Goal: Task Accomplishment & Management: Complete application form

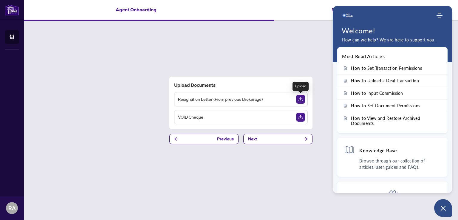
click at [299, 100] on img "Upload Document" at bounding box center [300, 99] width 9 height 9
click at [298, 101] on img "Upload Document" at bounding box center [300, 99] width 9 height 9
click at [301, 116] on img "Upload Document" at bounding box center [300, 117] width 9 height 9
click at [299, 117] on img "Upload Document" at bounding box center [300, 117] width 9 height 9
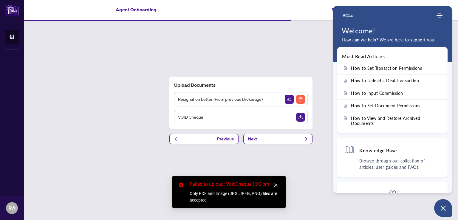
click at [275, 186] on icon "close" at bounding box center [276, 185] width 4 height 4
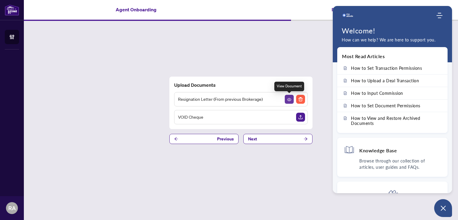
click at [287, 100] on button "button" at bounding box center [289, 99] width 9 height 9
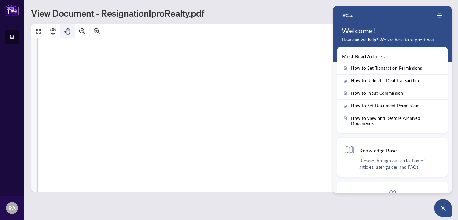
scroll to position [298, 0]
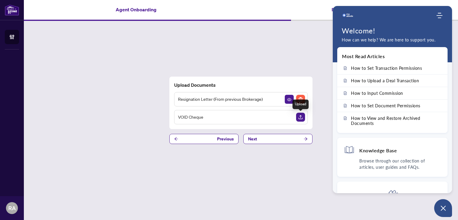
click at [300, 118] on img "Upload Document" at bounding box center [300, 117] width 9 height 9
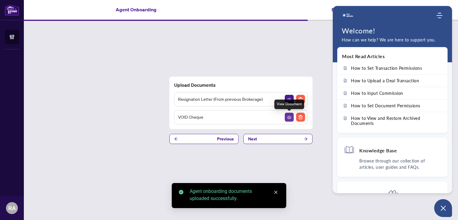
click at [288, 117] on icon "View Document" at bounding box center [289, 117] width 4 height 4
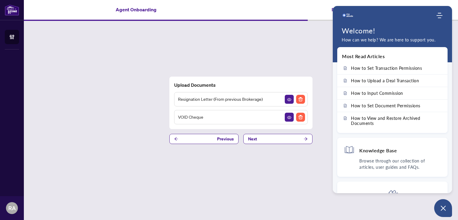
click at [276, 200] on main "Agent Onboarding Part 9 of 10   Upload Documents Resignation Letter (From previ…" at bounding box center [241, 110] width 434 height 220
click at [287, 139] on button "Next" at bounding box center [277, 139] width 69 height 10
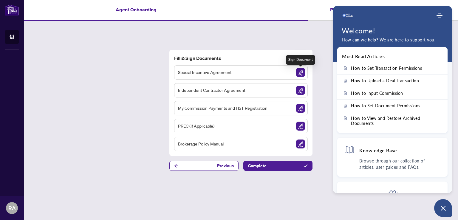
click at [300, 72] on img "Sign Document" at bounding box center [300, 72] width 9 height 9
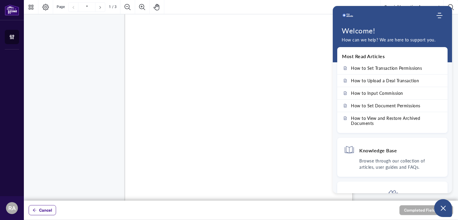
scroll to position [70, 0]
click at [439, 15] on use "Modules Menu" at bounding box center [439, 15] width 6 height 5
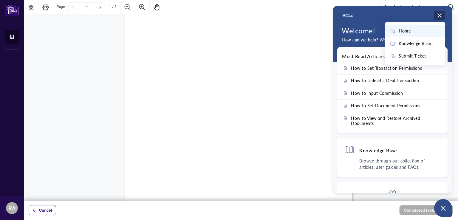
click at [405, 32] on span "Home" at bounding box center [405, 31] width 12 height 7
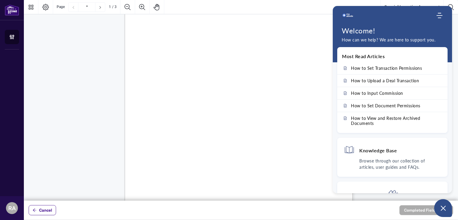
click at [323, 25] on div "Right at Home Realty, Brokerage [STREET_ADDRESS][PERSON_NAME] 416.345.6789 [DOM…" at bounding box center [267, 134] width 285 height 369
click at [445, 209] on icon "Open asap" at bounding box center [442, 207] width 7 height 7
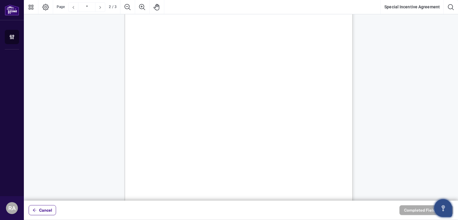
scroll to position [417, 0]
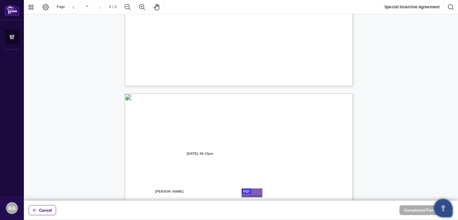
type input "*"
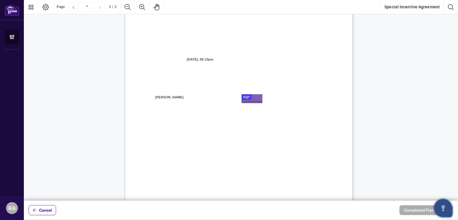
scroll to position [656, 0]
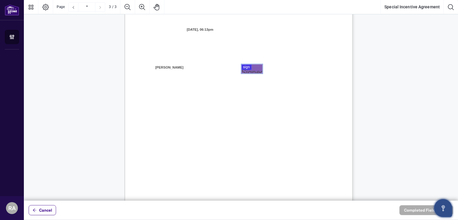
click at [248, 69] on div at bounding box center [241, 100] width 434 height 201
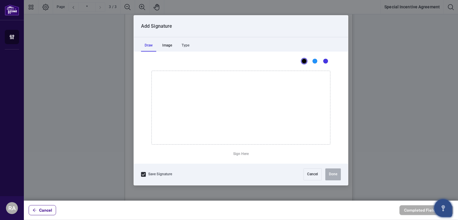
click at [166, 47] on div "Image" at bounding box center [167, 46] width 17 height 12
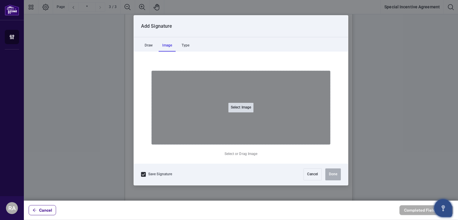
click at [245, 105] on button "Select Image" at bounding box center [240, 108] width 25 height 10
click at [241, 108] on input "Select Image" at bounding box center [278, 111] width 75 height 6
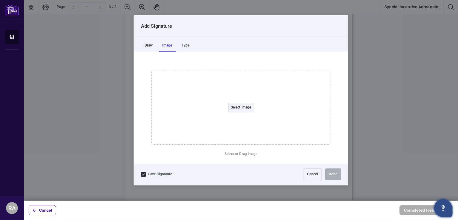
click at [148, 44] on div "Draw" at bounding box center [148, 46] width 15 height 12
click at [182, 46] on div "Type" at bounding box center [185, 46] width 15 height 12
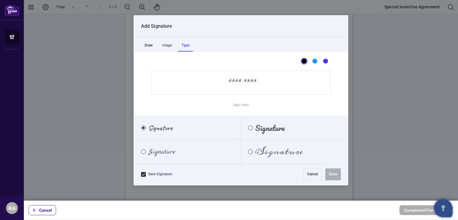
click at [150, 44] on div "Draw" at bounding box center [148, 46] width 15 height 12
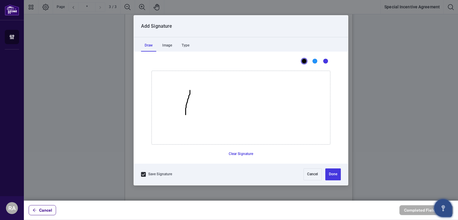
drag, startPoint x: 190, startPoint y: 90, endPoint x: 185, endPoint y: 114, distance: 24.8
click at [185, 114] on icon "Drawing canvas" at bounding box center [241, 107] width 178 height 73
click at [312, 174] on button "Cancel" at bounding box center [312, 174] width 18 height 12
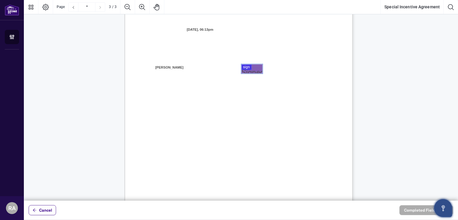
click at [252, 70] on div at bounding box center [241, 100] width 434 height 201
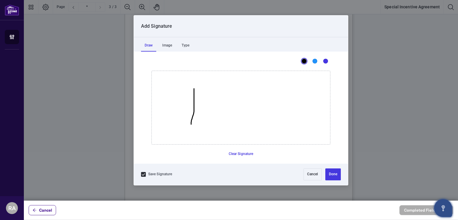
drag, startPoint x: 194, startPoint y: 92, endPoint x: 191, endPoint y: 124, distance: 32.0
click at [191, 124] on icon "Drawing canvas" at bounding box center [241, 107] width 178 height 73
click at [312, 175] on button "Cancel" at bounding box center [312, 174] width 18 height 12
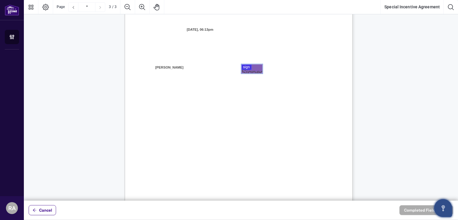
click at [255, 67] on div at bounding box center [241, 100] width 434 height 201
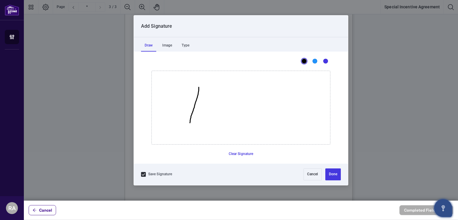
drag, startPoint x: 199, startPoint y: 87, endPoint x: 190, endPoint y: 123, distance: 36.6
click at [190, 123] on icon "Drawing canvas" at bounding box center [241, 107] width 178 height 73
drag, startPoint x: 176, startPoint y: 94, endPoint x: 271, endPoint y: 90, distance: 94.3
click at [271, 90] on icon "Drawing canvas" at bounding box center [241, 107] width 178 height 73
drag, startPoint x: 202, startPoint y: 102, endPoint x: 216, endPoint y: 124, distance: 25.6
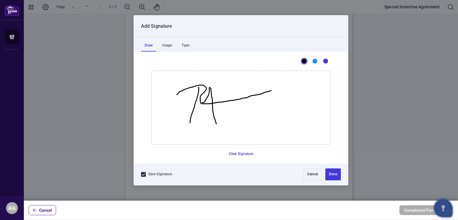
click at [216, 124] on icon "Drawing canvas" at bounding box center [241, 107] width 178 height 73
drag, startPoint x: 206, startPoint y: 102, endPoint x: 248, endPoint y: 94, distance: 42.7
click at [248, 94] on icon "Drawing canvas" at bounding box center [241, 107] width 178 height 73
click at [310, 178] on button "Cancel" at bounding box center [312, 174] width 18 height 12
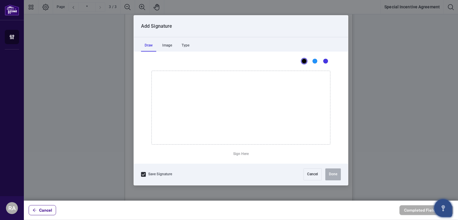
click at [244, 68] on div at bounding box center [241, 100] width 434 height 201
click at [187, 46] on div "Type" at bounding box center [185, 46] width 15 height 12
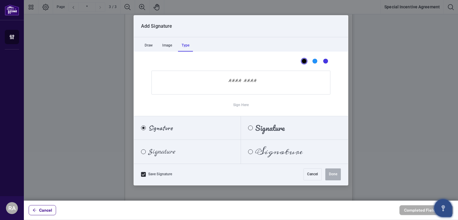
click at [160, 129] on span "Signature" at bounding box center [160, 128] width 24 height 7
click at [192, 87] on input "Sign Here" at bounding box center [240, 83] width 179 height 24
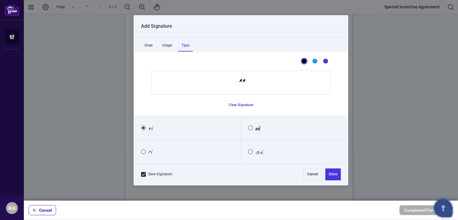
type input "*"
click at [247, 85] on input "**" at bounding box center [240, 83] width 179 height 24
click at [247, 84] on input "**" at bounding box center [240, 83] width 179 height 24
click at [248, 83] on input "**" at bounding box center [240, 83] width 179 height 24
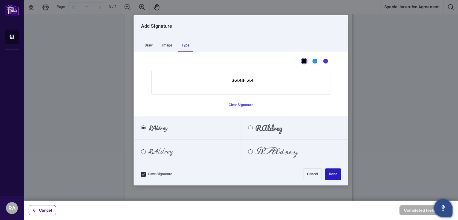
type input "*******"
click at [335, 175] on button "Done" at bounding box center [332, 174] width 15 height 12
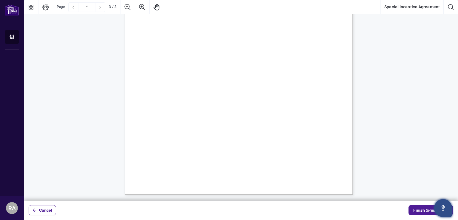
scroll to position [666, 0]
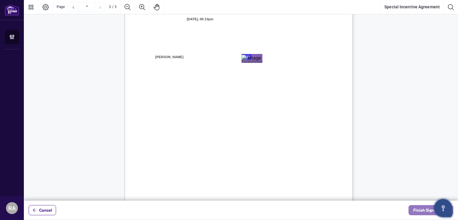
click at [421, 210] on span "Finish Signing" at bounding box center [426, 210] width 27 height 10
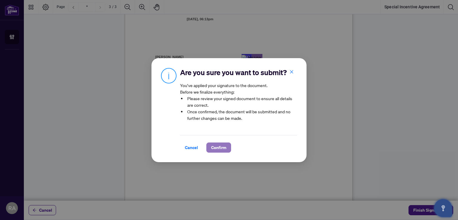
click at [221, 148] on span "Confirm" at bounding box center [218, 148] width 15 height 10
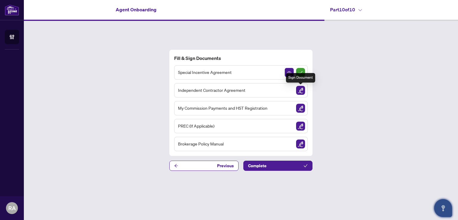
click at [300, 90] on img "Sign Document" at bounding box center [300, 90] width 9 height 9
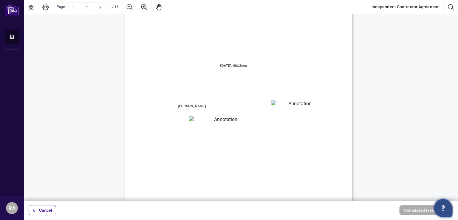
scroll to position [60, 0]
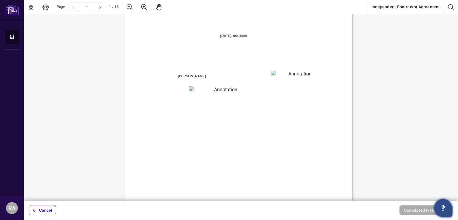
click at [278, 77] on textarea "01K2N7ZVXADQDZS13CP82GTG0Z" at bounding box center [298, 75] width 54 height 9
type textarea "*"
type textarea "**********"
click at [201, 88] on textarea "01K2N800VRNZWEDT7GS4268ZBH" at bounding box center [223, 90] width 68 height 8
type textarea "*********"
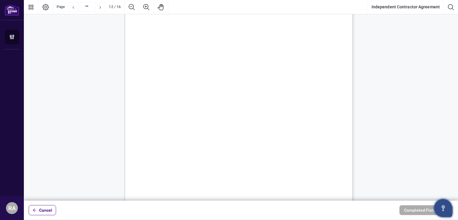
scroll to position [3458, 0]
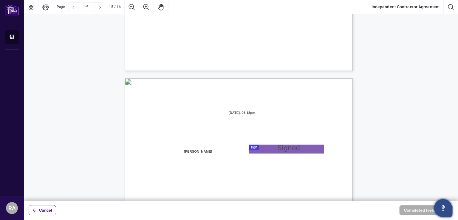
type input "**"
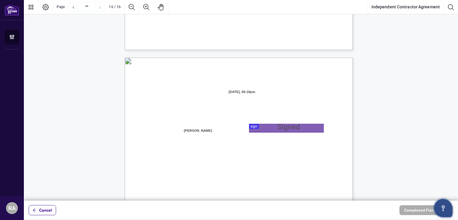
scroll to position [4560, 0]
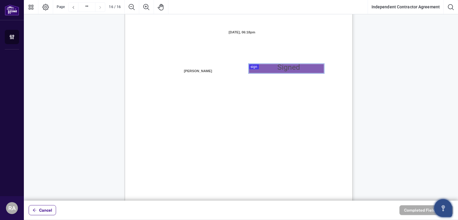
click at [266, 68] on div at bounding box center [241, 100] width 434 height 201
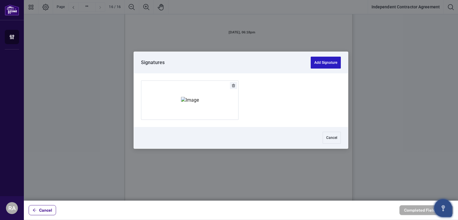
click at [323, 65] on button "Add Signature" at bounding box center [326, 63] width 30 height 12
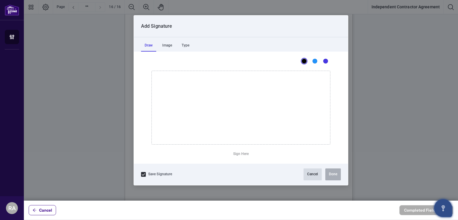
click at [309, 173] on button "Cancel" at bounding box center [312, 174] width 18 height 12
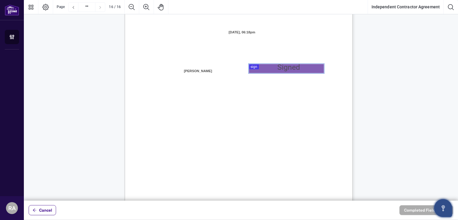
click at [259, 68] on div at bounding box center [241, 100] width 434 height 201
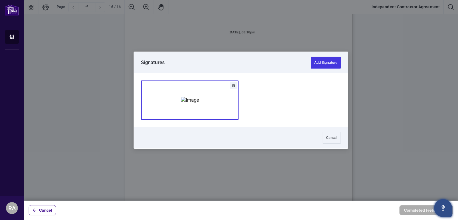
click at [181, 103] on img "Add Signature" at bounding box center [190, 100] width 18 height 7
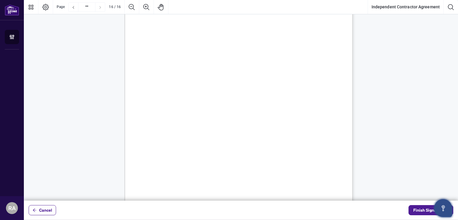
scroll to position [4659, 0]
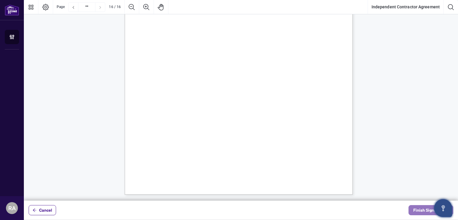
click at [417, 207] on span "Finish Signing" at bounding box center [426, 210] width 27 height 10
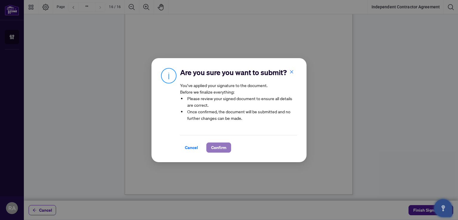
click at [220, 145] on span "Confirm" at bounding box center [218, 148] width 15 height 10
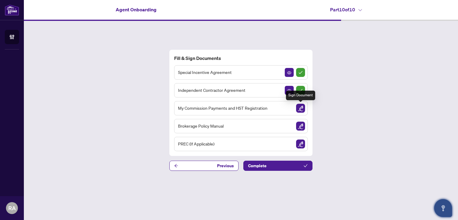
click at [300, 108] on img "Sign Document" at bounding box center [300, 108] width 9 height 9
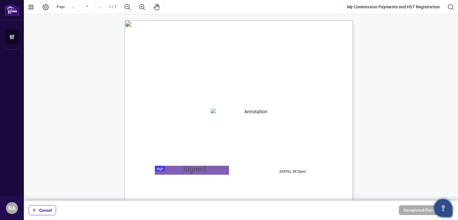
click at [226, 111] on textarea "01K2N82W0617PR3KA8X9DYAB9F" at bounding box center [254, 112] width 86 height 9
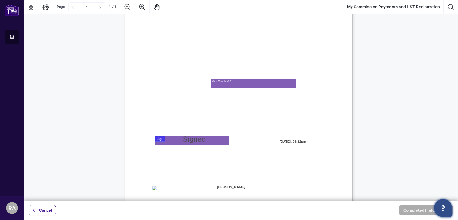
type textarea "**********"
click at [165, 142] on div at bounding box center [241, 100] width 434 height 201
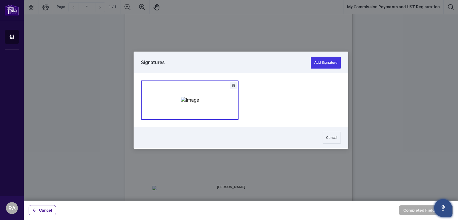
click at [190, 103] on img "Add Signature" at bounding box center [190, 100] width 18 height 7
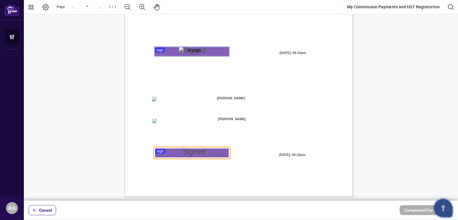
scroll to position [120, 0]
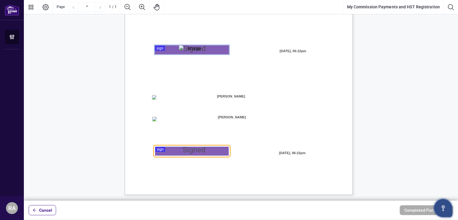
click at [149, 131] on div "MY COMMISSION PAYMENTS AND HST REGISTRATION For Right at Home Realty to pay out…" at bounding box center [267, 84] width 285 height 369
click at [155, 99] on span "☐" at bounding box center [153, 97] width 3 height 5
click at [186, 150] on div at bounding box center [241, 100] width 434 height 201
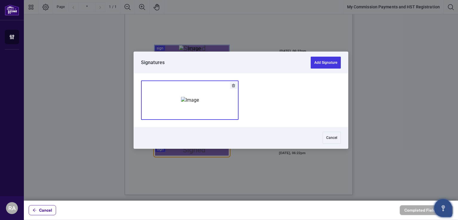
click at [194, 100] on img "Add Signature" at bounding box center [190, 100] width 18 height 7
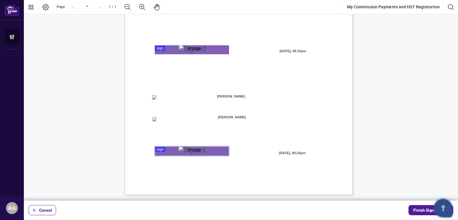
scroll to position [121, 0]
click at [425, 211] on span "Finish Signing" at bounding box center [426, 210] width 27 height 10
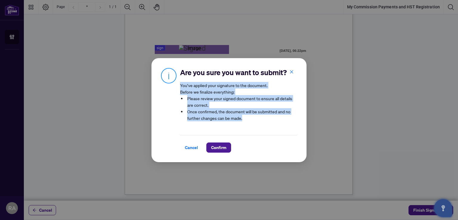
drag, startPoint x: 286, startPoint y: 84, endPoint x: 322, endPoint y: 86, distance: 35.5
click at [322, 86] on div "Are you sure you want to submit? You’ve applied your signature to the document.…" at bounding box center [229, 110] width 458 height 220
click at [287, 83] on article "You’ve applied your signature to the document. Before we finalize everything: P…" at bounding box center [238, 104] width 117 height 44
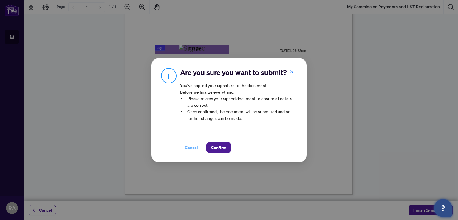
click at [189, 147] on span "Cancel" at bounding box center [191, 148] width 13 height 10
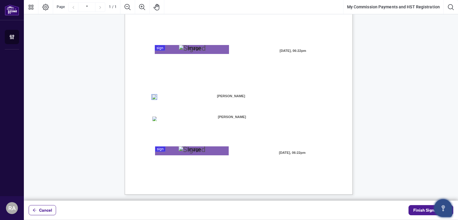
click at [249, 117] on span "[PERSON_NAME]" at bounding box center [232, 116] width 74 height 9
click at [242, 116] on span "[PERSON_NAME]" at bounding box center [232, 116] width 74 height 9
click at [245, 114] on span "[PERSON_NAME]" at bounding box center [232, 116] width 74 height 9
click at [415, 210] on span "Finish Signing" at bounding box center [426, 210] width 27 height 10
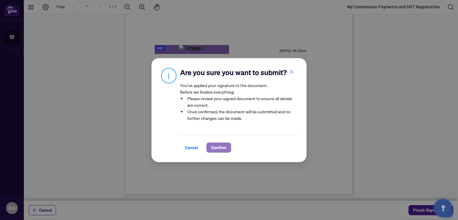
click at [213, 149] on span "Confirm" at bounding box center [218, 148] width 15 height 10
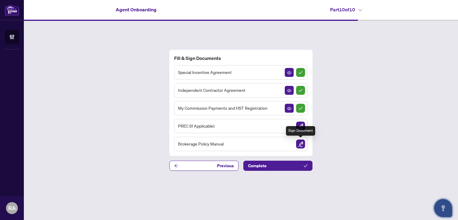
click at [301, 144] on img "Sign Document" at bounding box center [300, 143] width 9 height 9
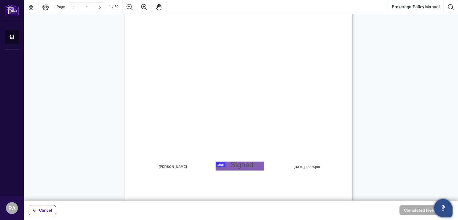
scroll to position [119, 0]
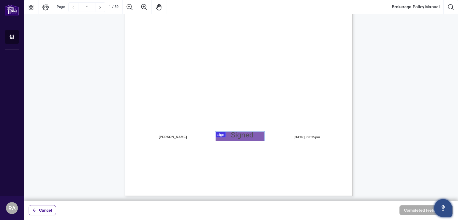
click at [223, 137] on div at bounding box center [241, 100] width 434 height 201
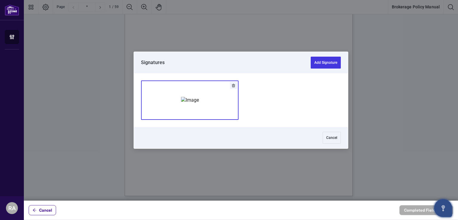
click at [199, 103] on img "Add Signature" at bounding box center [190, 100] width 18 height 7
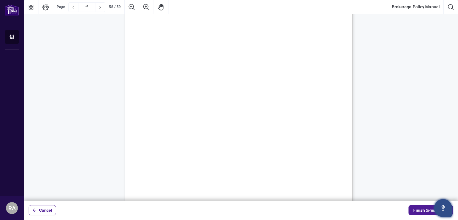
scroll to position [17340, 0]
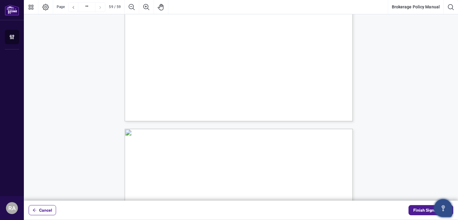
type input "**"
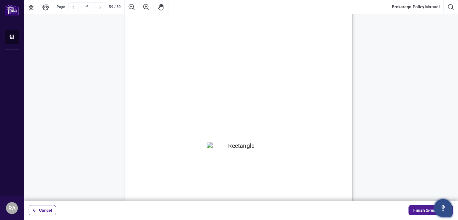
scroll to position [17668, 0]
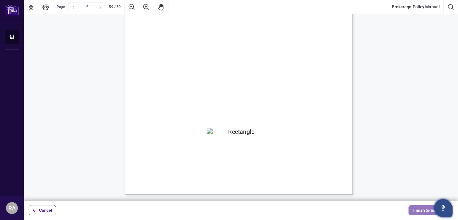
click at [424, 208] on span "Finish Signing" at bounding box center [426, 210] width 27 height 10
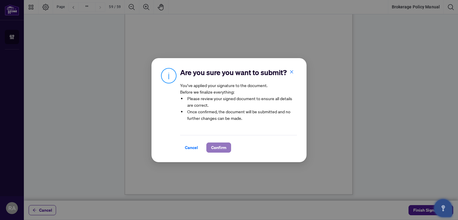
click at [216, 149] on span "Confirm" at bounding box center [218, 148] width 15 height 10
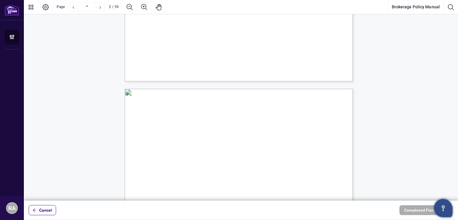
type input "*"
